Goal: Task Accomplishment & Management: Use online tool/utility

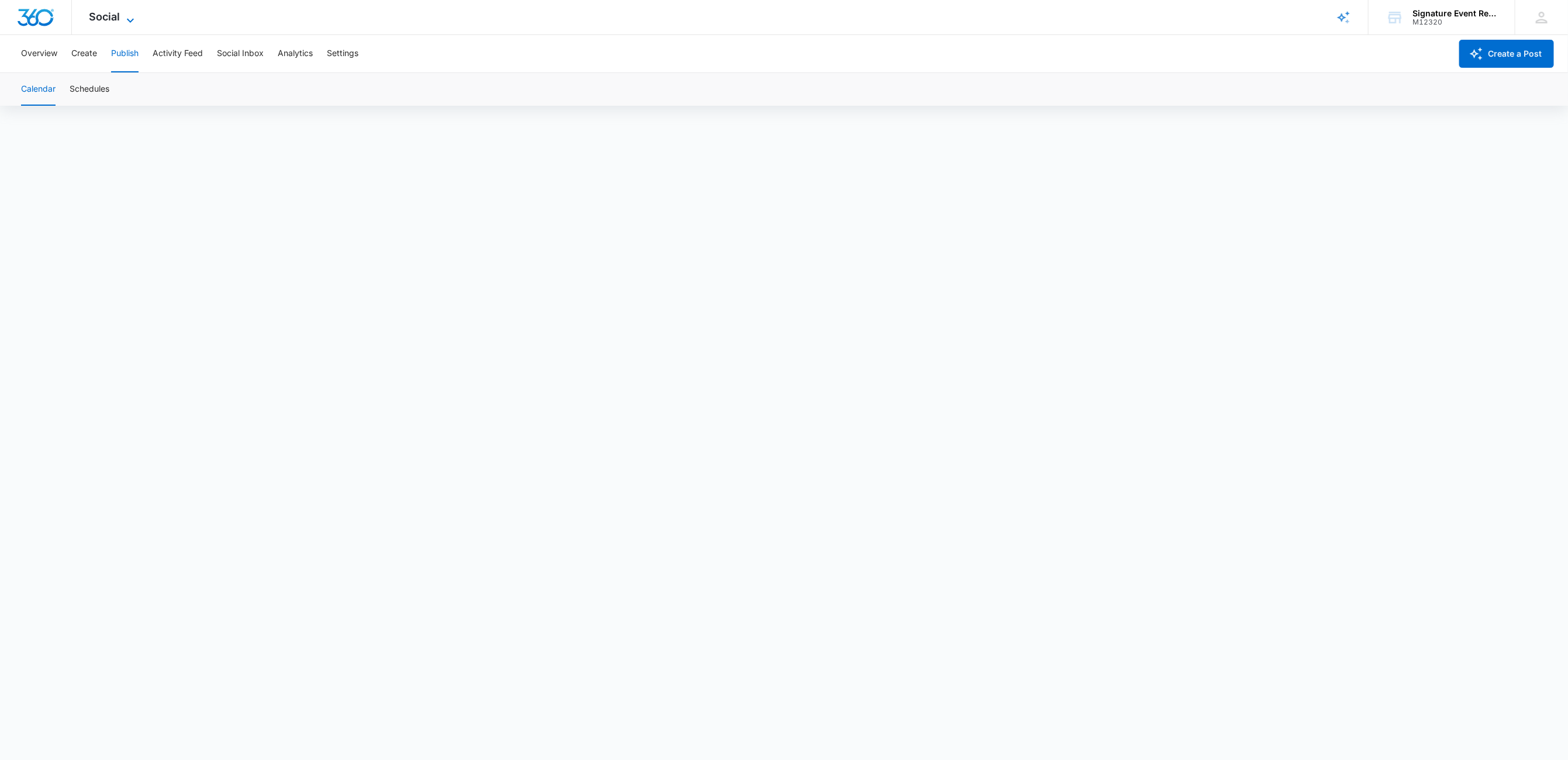
click at [113, 12] on span "Social" at bounding box center [105, 17] width 31 height 12
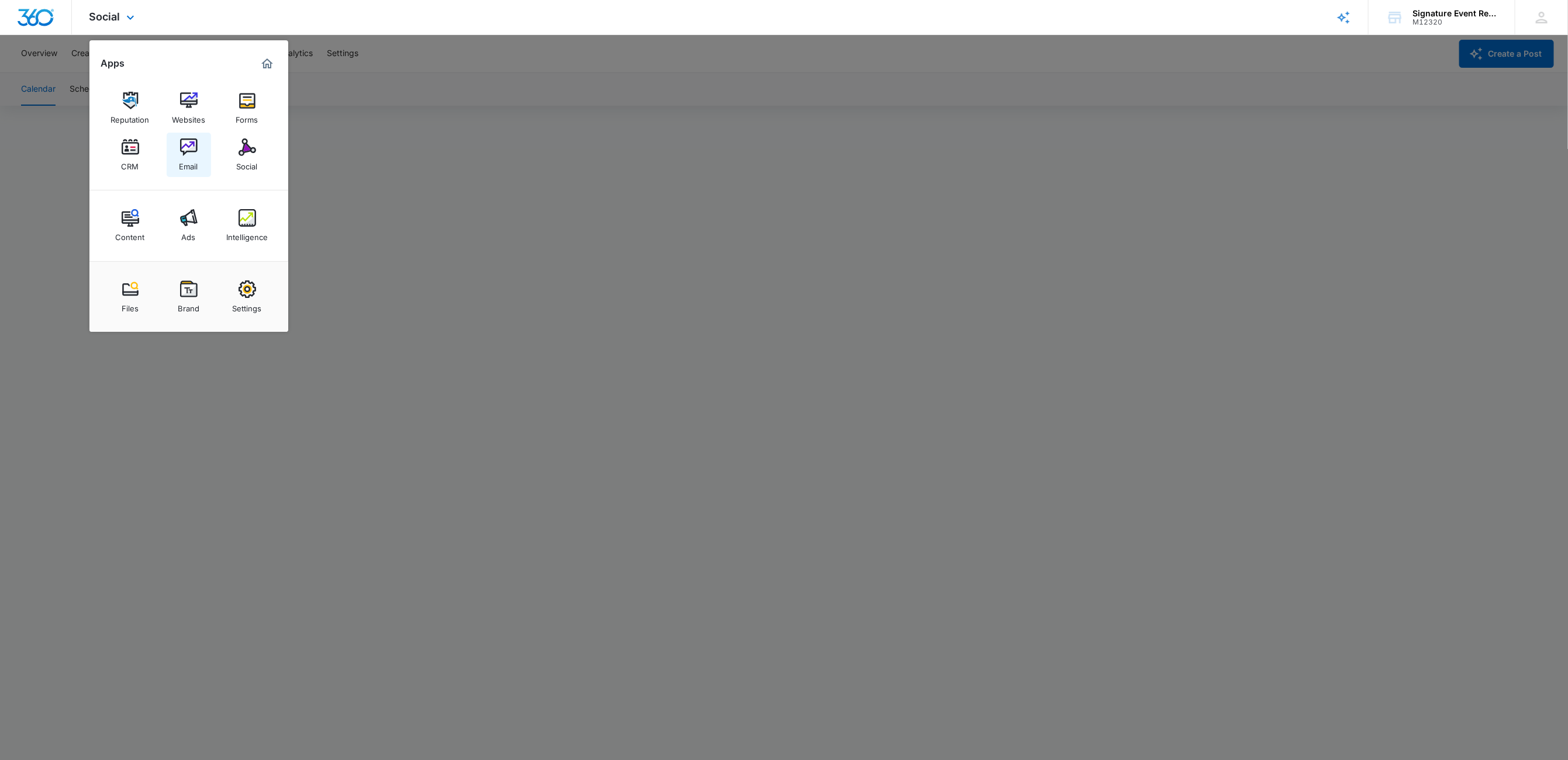
click at [198, 160] on div "Email" at bounding box center [189, 163] width 19 height 15
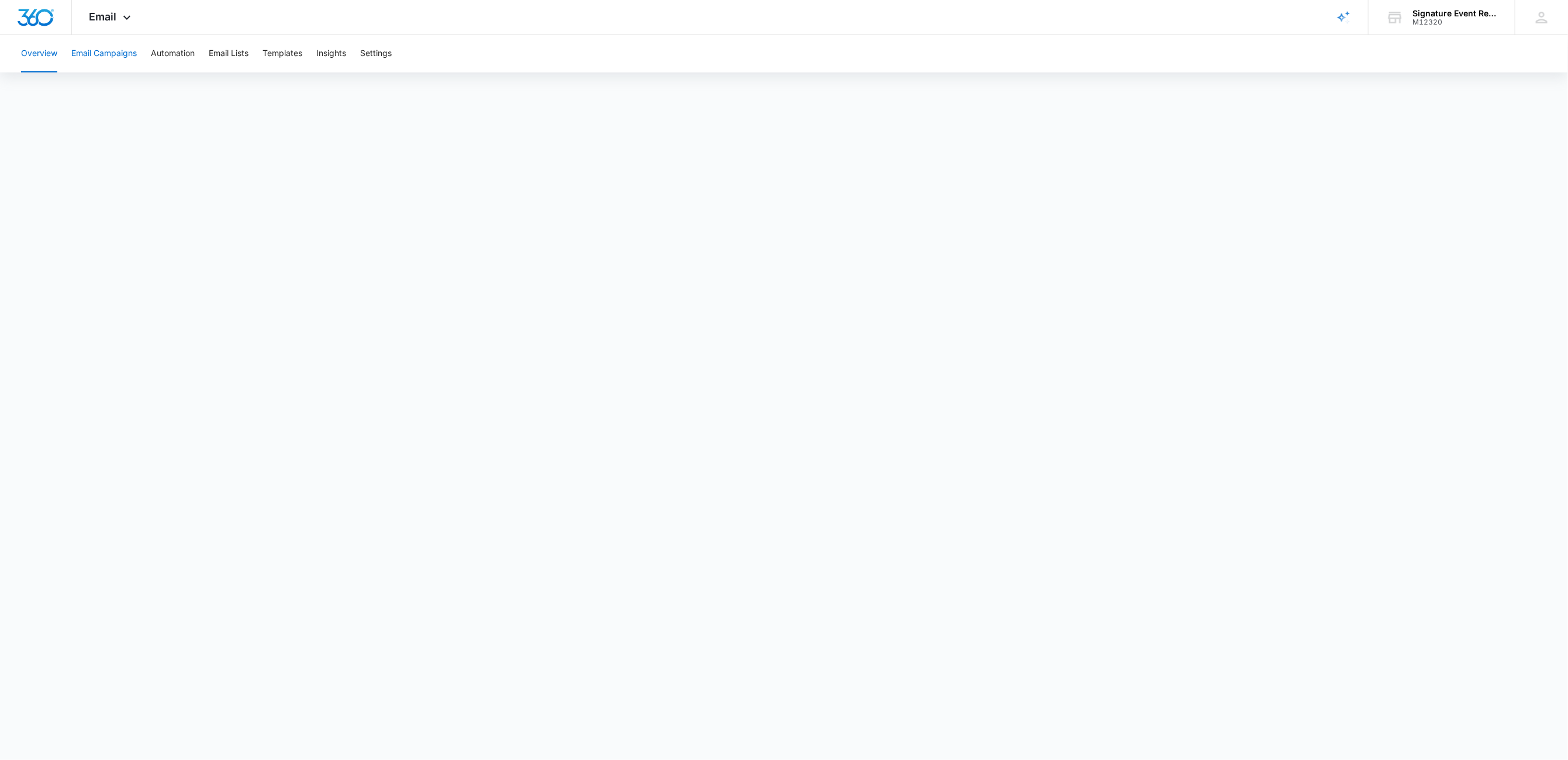
click at [87, 58] on button "Email Campaigns" at bounding box center [104, 54] width 66 height 38
click at [47, 53] on button "Overview" at bounding box center [39, 54] width 36 height 38
